Goal: Task Accomplishment & Management: Manage account settings

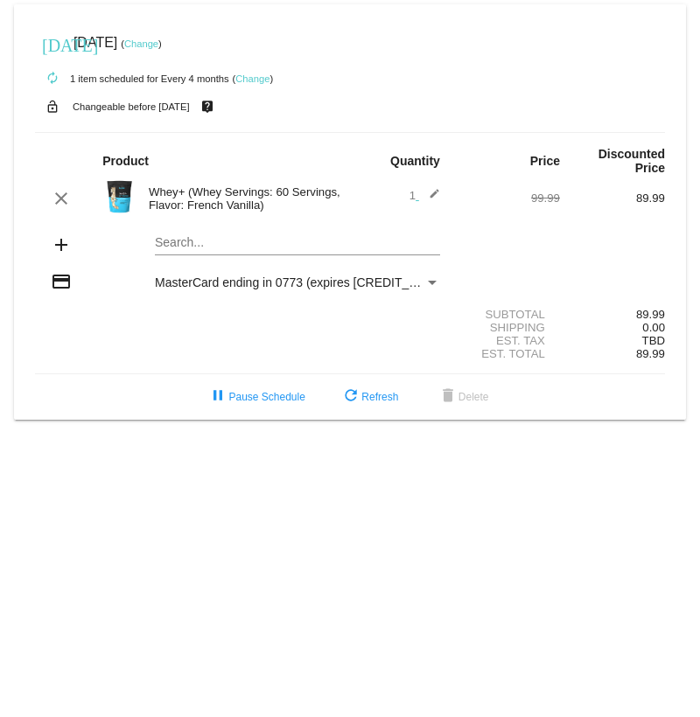
click at [158, 47] on link "Change" at bounding box center [141, 43] width 34 height 10
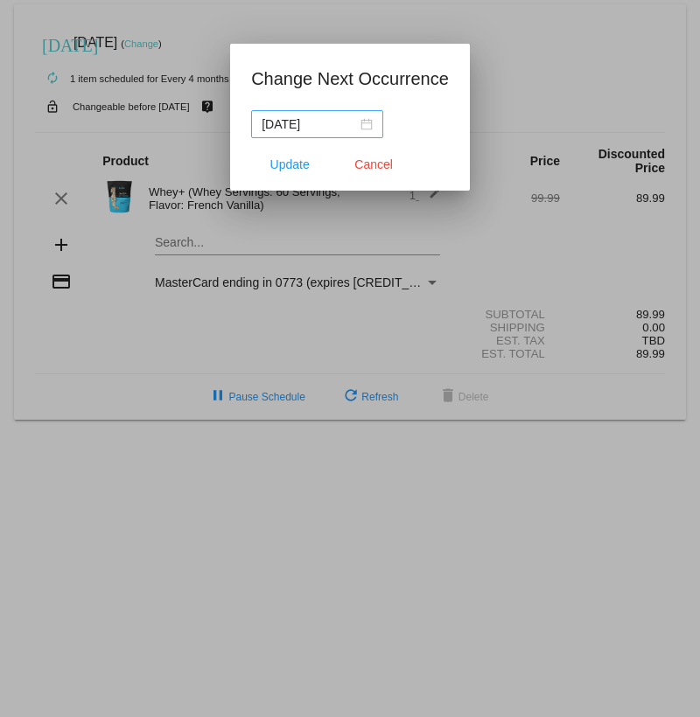
click at [367, 127] on div "[DATE]" at bounding box center [316, 124] width 111 height 19
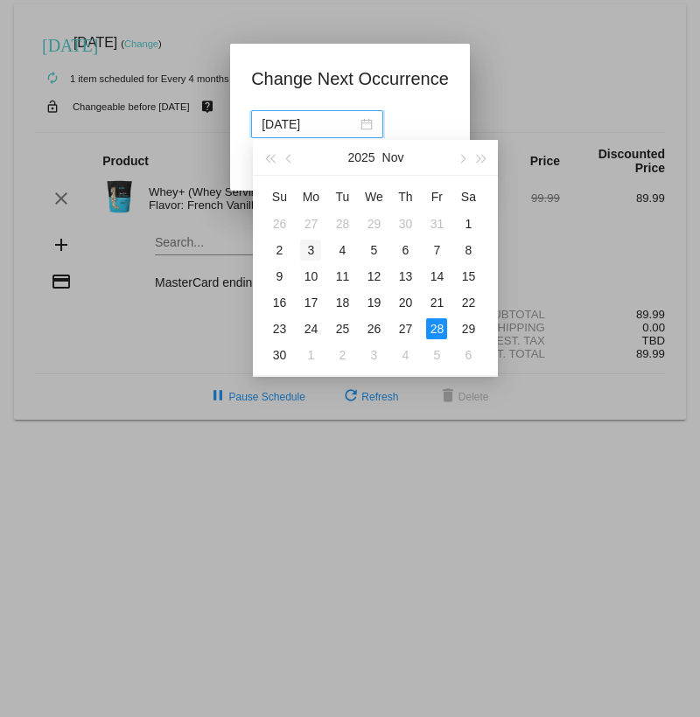
click at [312, 247] on div "3" at bounding box center [310, 250] width 21 height 21
type input "[DATE]"
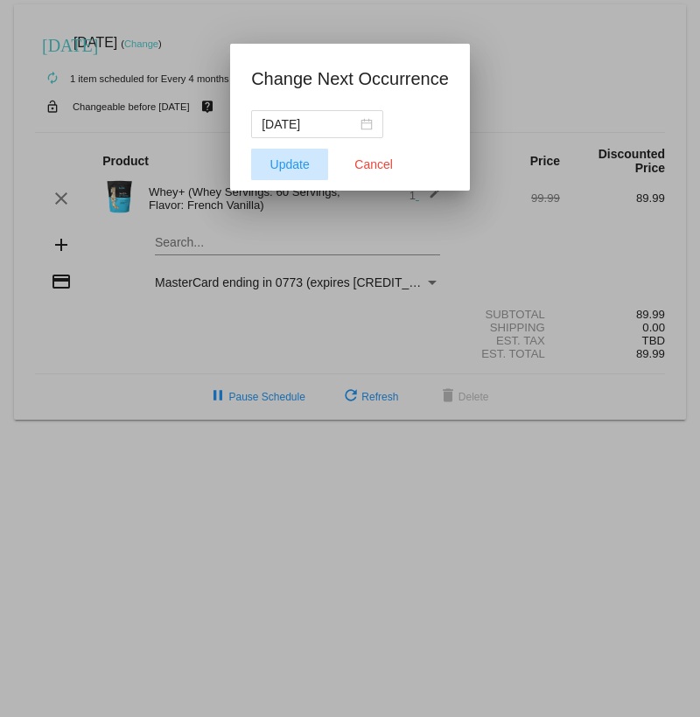
click at [290, 160] on span "Update" at bounding box center [289, 164] width 39 height 14
